Goal: Task Accomplishment & Management: Manage account settings

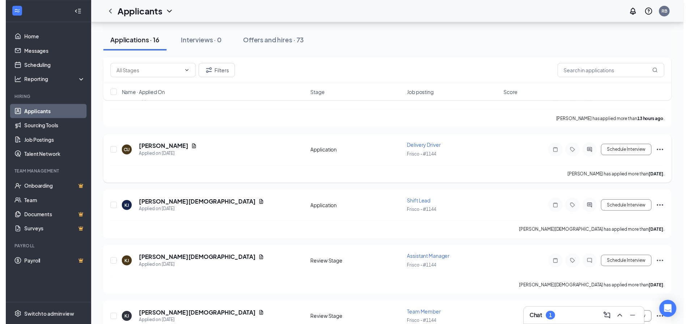
scroll to position [579, 0]
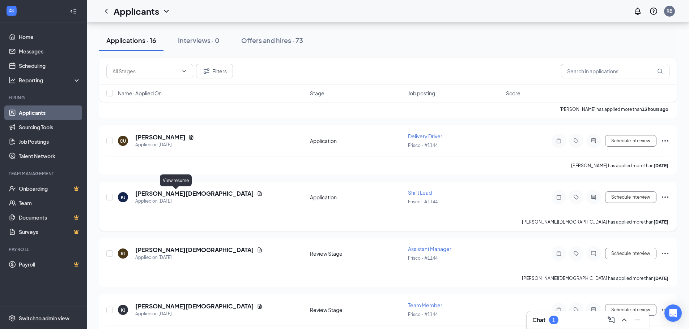
click at [257, 196] on icon "Document" at bounding box center [260, 194] width 6 height 6
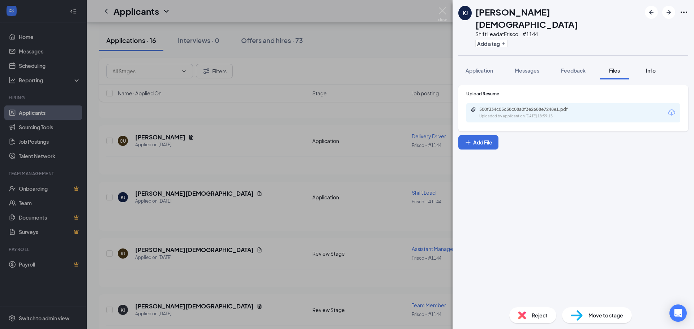
click at [653, 67] on span "Info" at bounding box center [651, 70] width 10 height 7
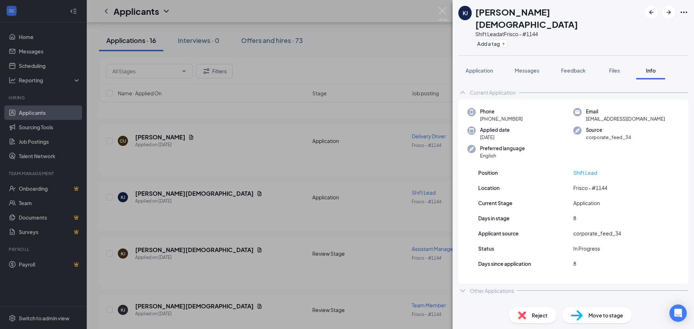
click at [600, 115] on span "[EMAIL_ADDRESS][DOMAIN_NAME]" at bounding box center [625, 118] width 79 height 7
copy span "[EMAIL_ADDRESS][DOMAIN_NAME]"
click at [446, 8] on img at bounding box center [442, 14] width 9 height 14
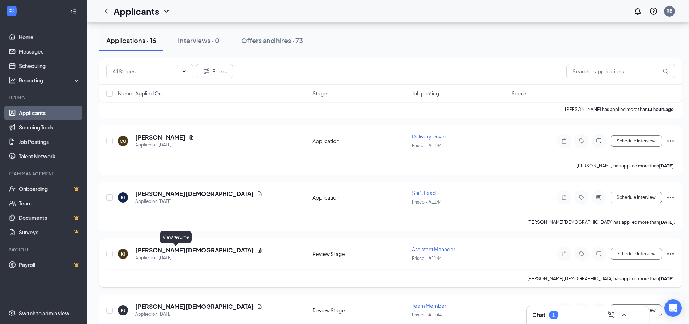
click at [257, 249] on icon "Document" at bounding box center [260, 250] width 6 height 6
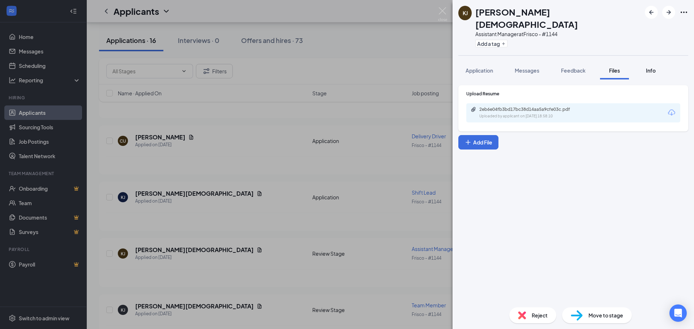
click at [648, 67] on span "Info" at bounding box center [651, 70] width 10 height 7
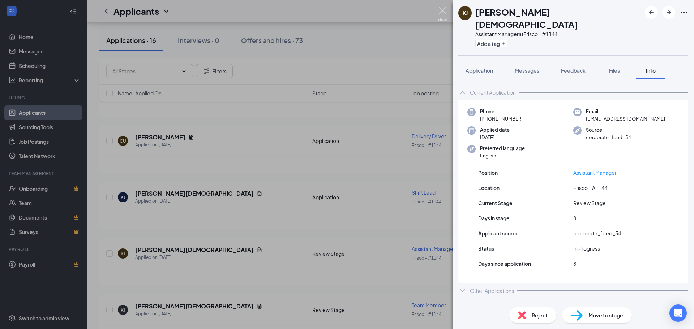
click at [443, 12] on img at bounding box center [442, 14] width 9 height 14
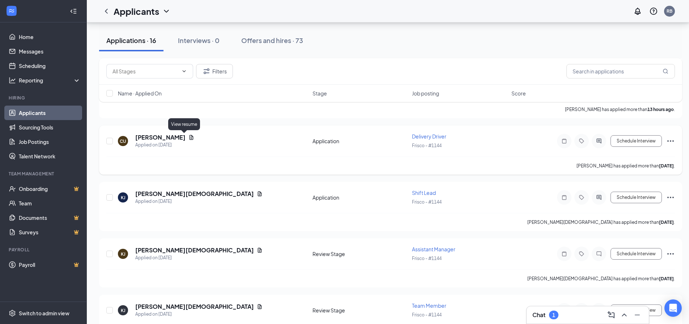
click at [188, 135] on icon "Document" at bounding box center [191, 138] width 6 height 6
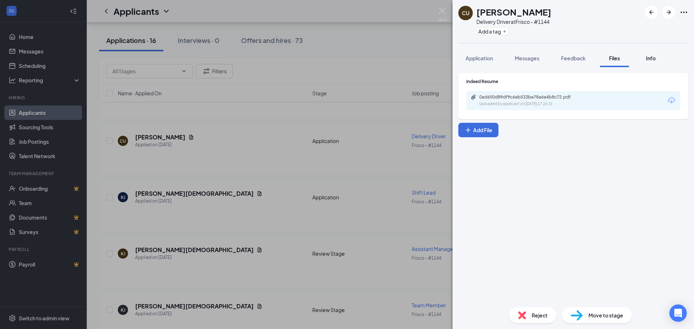
click at [651, 56] on span "Info" at bounding box center [651, 58] width 10 height 7
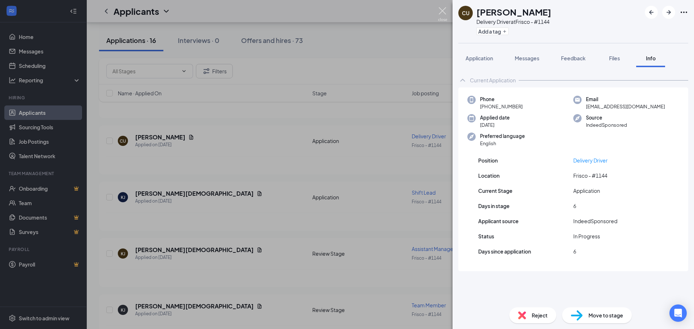
click at [446, 18] on img at bounding box center [442, 14] width 9 height 14
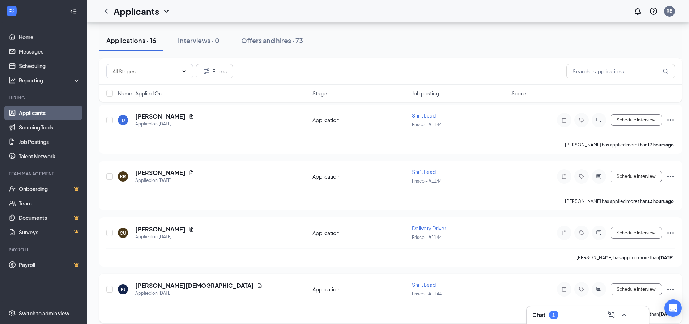
scroll to position [470, 0]
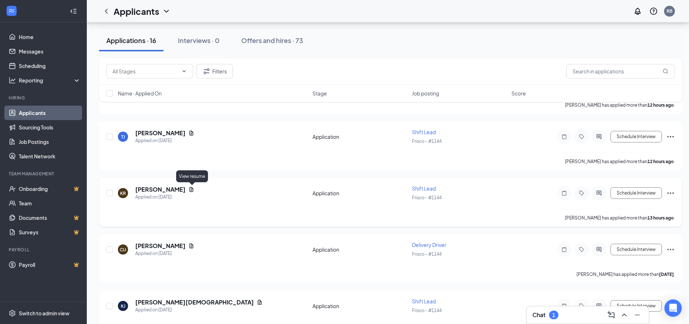
click at [192, 190] on icon "Document" at bounding box center [191, 190] width 6 height 6
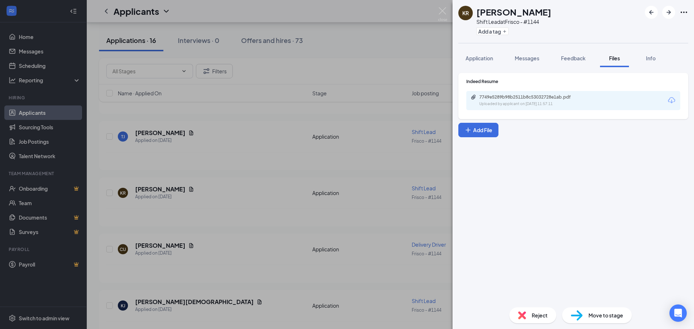
click at [648, 60] on span "Info" at bounding box center [651, 58] width 10 height 7
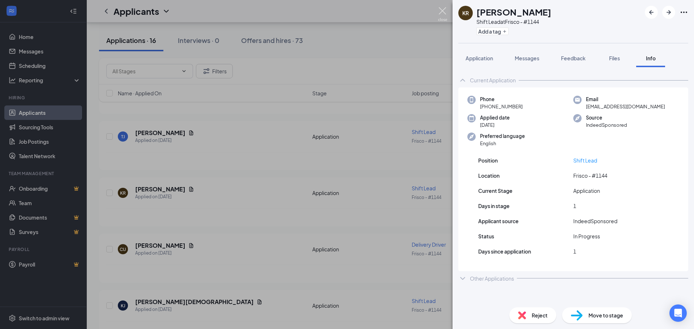
click at [444, 12] on img at bounding box center [442, 14] width 9 height 14
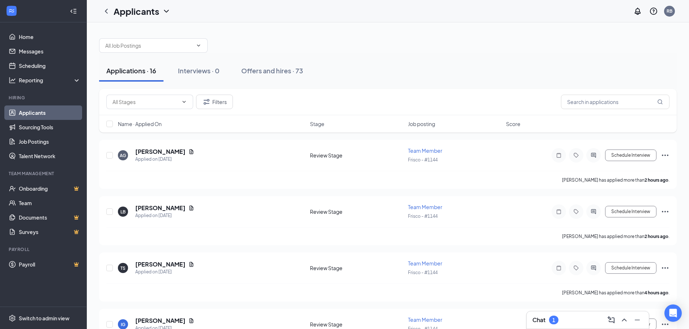
click at [559, 319] on div "Chat 1" at bounding box center [587, 321] width 111 height 12
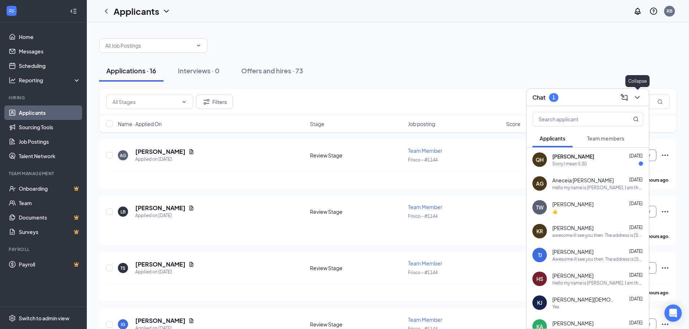
click at [638, 95] on icon "ChevronDown" at bounding box center [637, 97] width 9 height 9
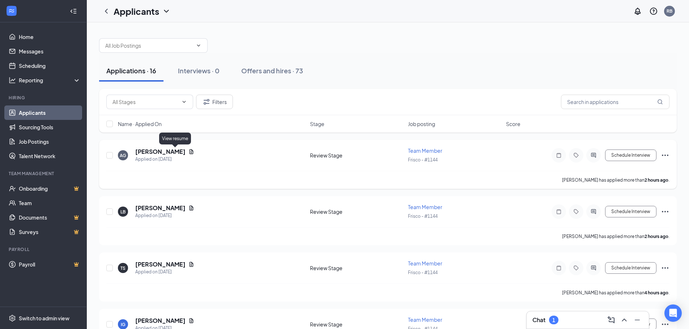
click at [188, 152] on icon "Document" at bounding box center [191, 152] width 6 height 6
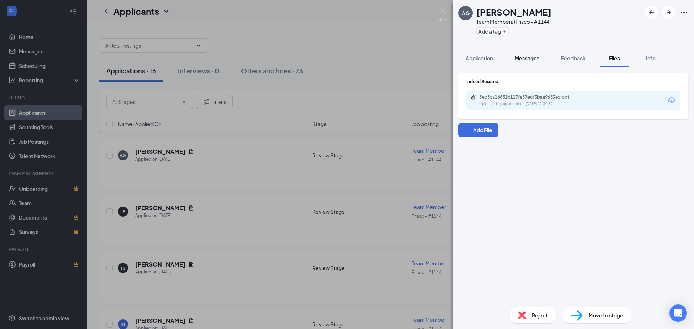
click at [521, 55] on span "Messages" at bounding box center [527, 58] width 25 height 7
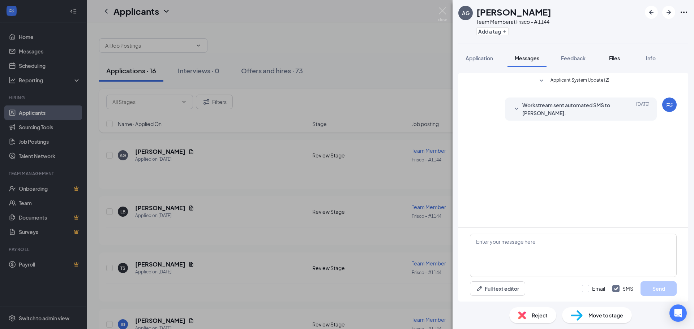
click at [625, 53] on button "Files" at bounding box center [614, 58] width 29 height 18
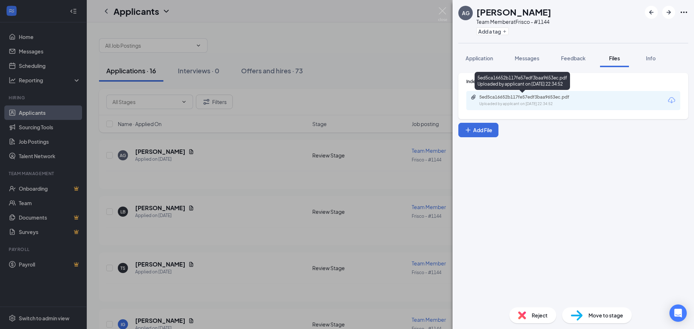
click at [531, 92] on div "5ed5ca16652b117fe57edf3baa9653ec.pdf Uploaded by applicant on Aug 26, 2025 at 2…" at bounding box center [522, 82] width 95 height 21
click at [522, 97] on div "5ed5ca16652b117fe57edf3baa9653ec.pdf" at bounding box center [530, 97] width 101 height 6
click at [375, 45] on div "AG Alexis Garza Team Member at Frisco - #1144 Add a tag Application Messages Fe…" at bounding box center [347, 164] width 694 height 329
